Goal: Find specific page/section: Find specific page/section

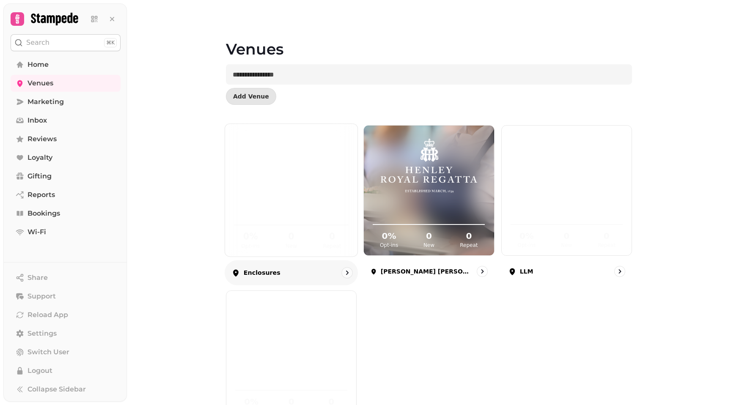
click at [269, 194] on div "0 % Opt-ins 0 New 0 Repeat" at bounding box center [291, 225] width 132 height 64
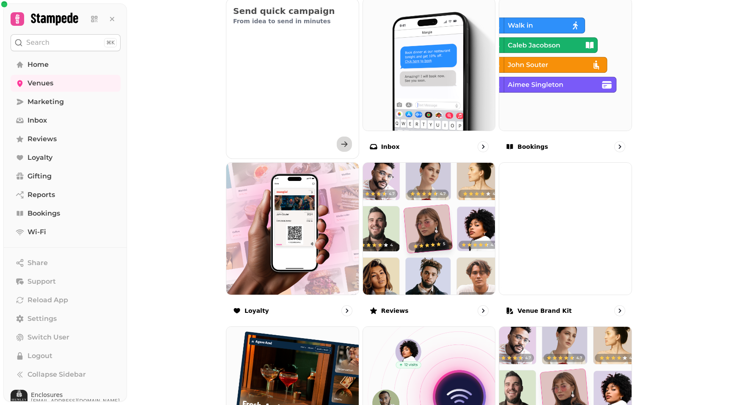
scroll to position [316, 0]
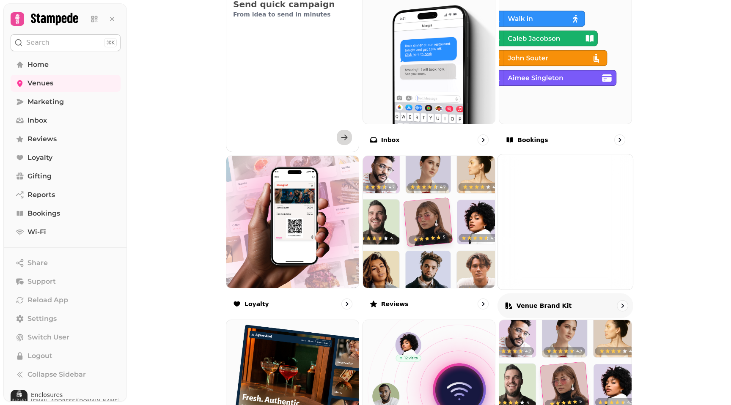
click at [568, 237] on img at bounding box center [565, 221] width 135 height 135
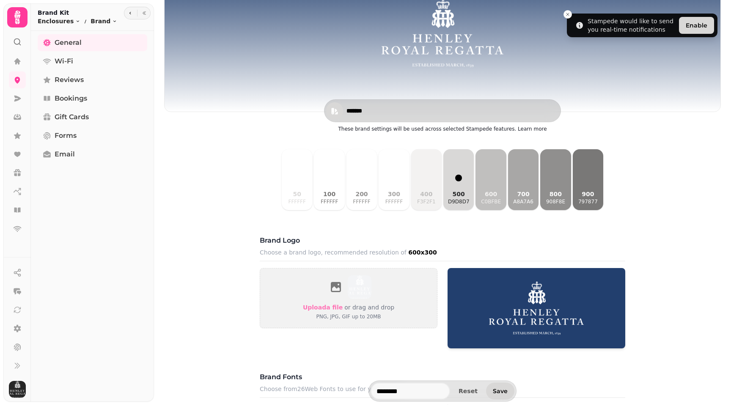
scroll to position [109, 0]
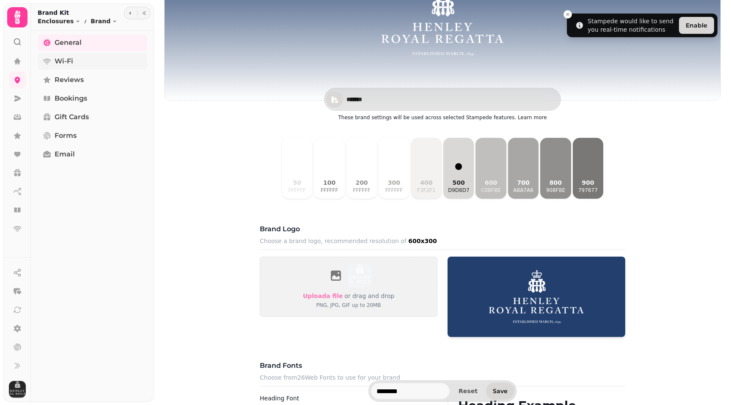
click at [67, 59] on span "Wi-Fi" at bounding box center [64, 61] width 19 height 10
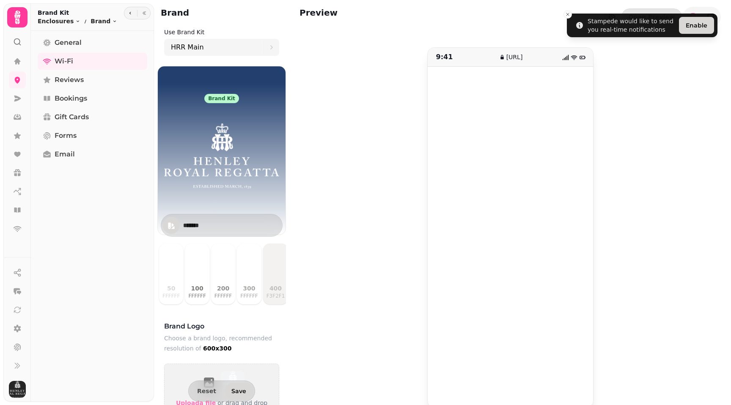
scroll to position [9, 0]
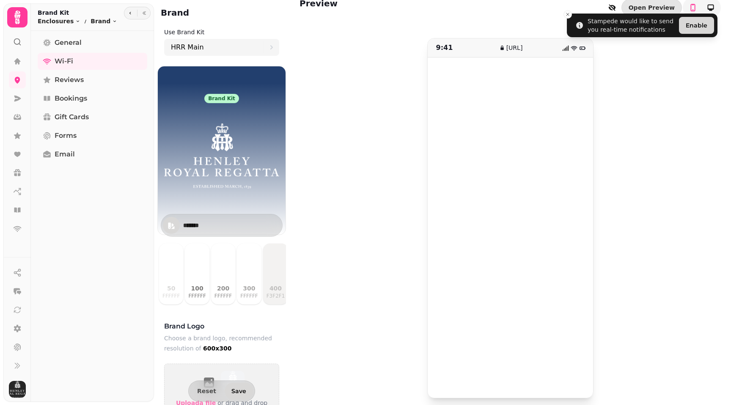
click at [686, 253] on div "9:41 [URL]" at bounding box center [510, 218] width 421 height 361
click at [628, 295] on div "9:41 [URL]" at bounding box center [510, 218] width 421 height 361
click at [565, 15] on icon "Close toast" at bounding box center [567, 14] width 5 height 5
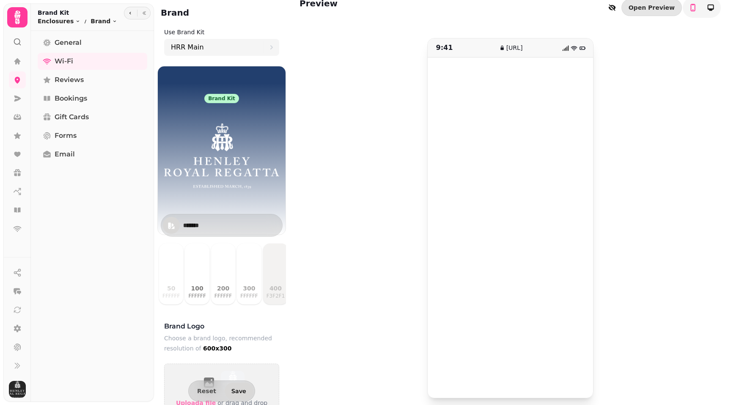
scroll to position [0, 0]
